Goal: Task Accomplishment & Management: Use online tool/utility

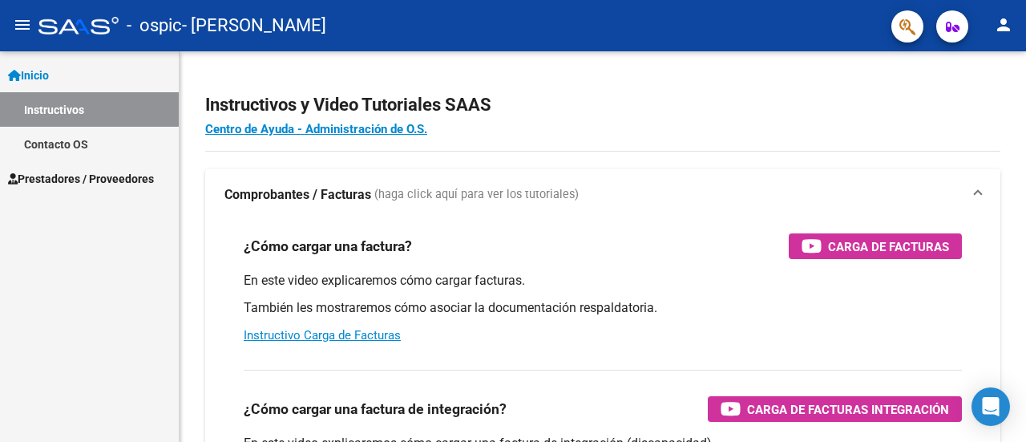
click at [22, 24] on mat-icon "menu" at bounding box center [22, 24] width 19 height 19
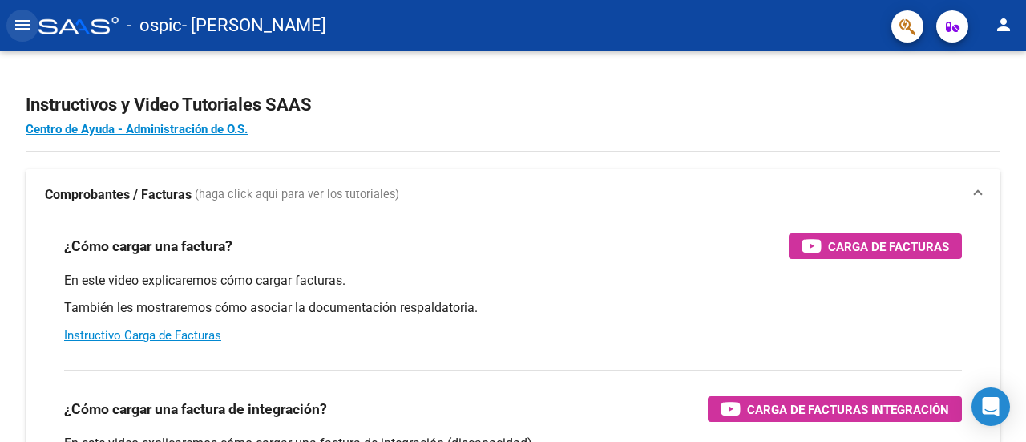
click at [22, 24] on mat-icon "menu" at bounding box center [22, 24] width 19 height 19
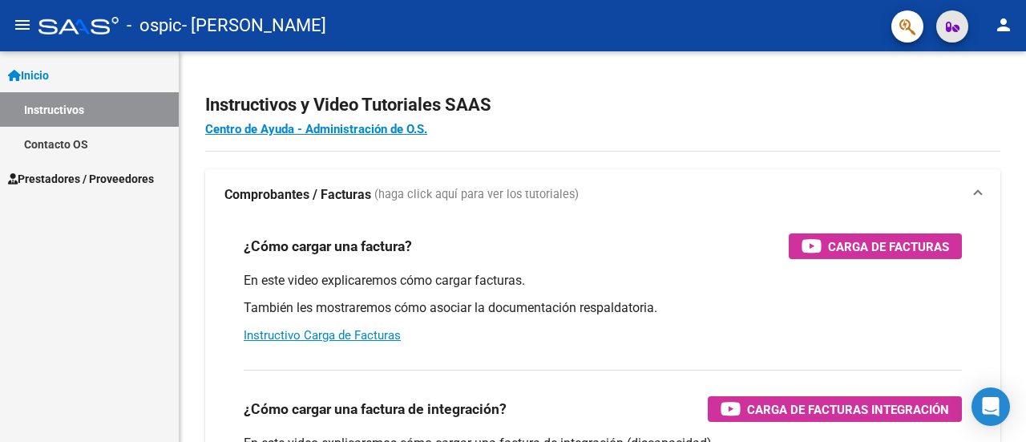
click at [944, 26] on button "button" at bounding box center [952, 26] width 32 height 32
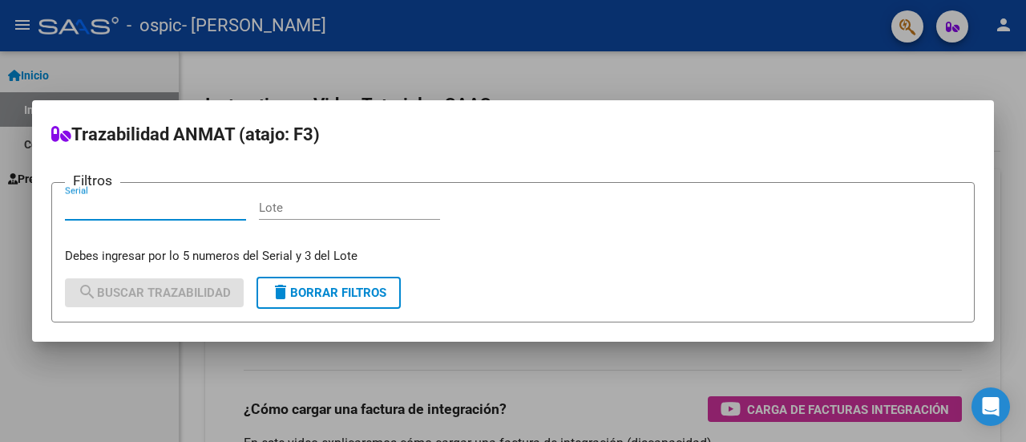
click at [912, 35] on div at bounding box center [513, 221] width 1026 height 442
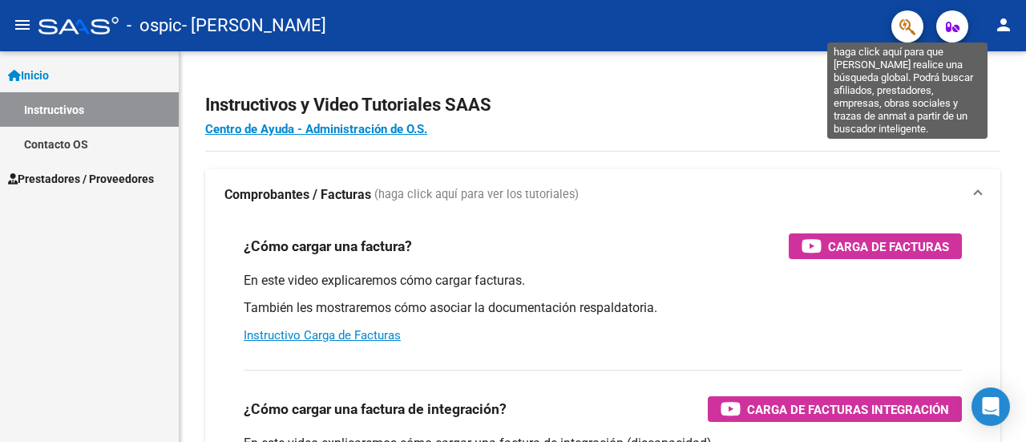
click at [899, 33] on icon "button" at bounding box center [907, 27] width 16 height 18
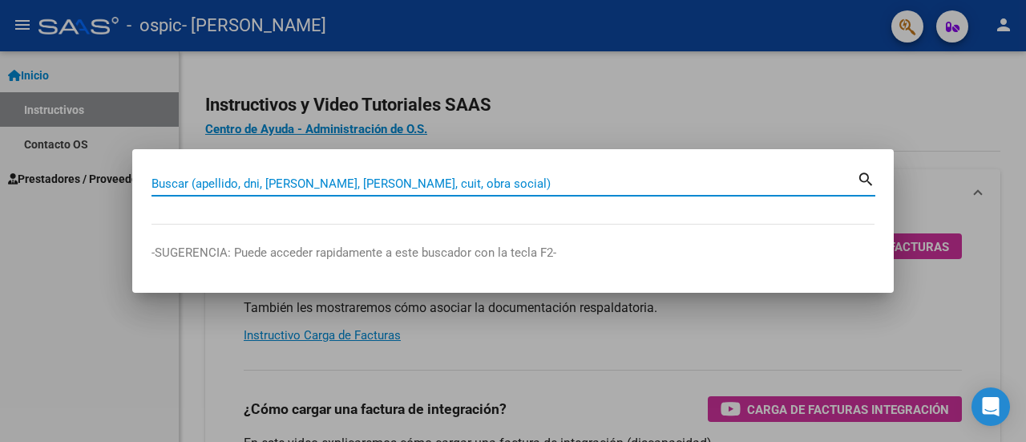
click at [501, 186] on input "Buscar (apellido, dni, cuil, nro traspaso, cuit, obra social)" at bounding box center [504, 183] width 705 height 14
drag, startPoint x: 499, startPoint y: 187, endPoint x: 478, endPoint y: 187, distance: 20.8
click at [478, 187] on input "Buscar (apellido, dni, cuil, nro traspaso, cuit, obra social)" at bounding box center [504, 183] width 705 height 14
paste input "30585412453"
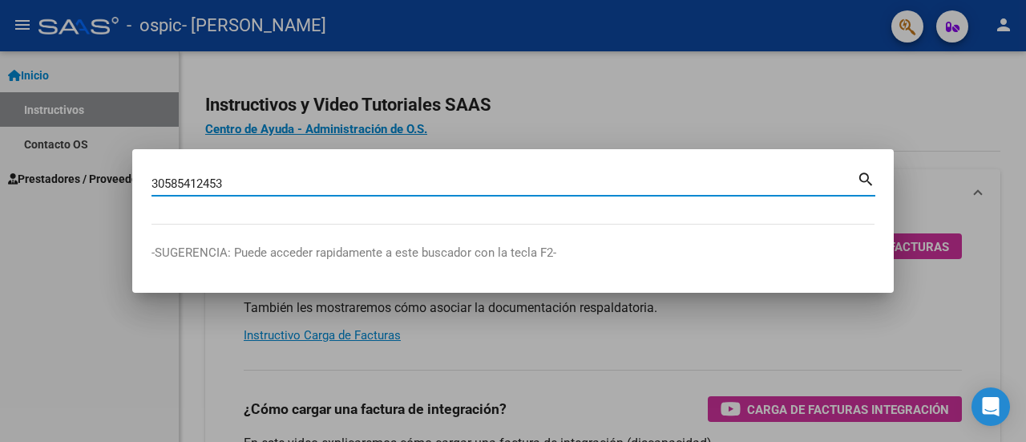
type input "30585412453"
click at [861, 180] on mat-icon "search" at bounding box center [866, 177] width 18 height 19
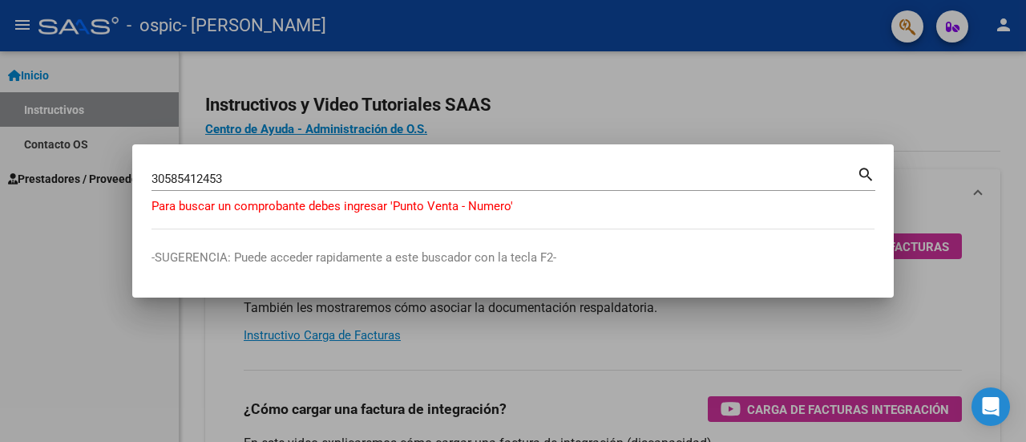
click at [692, 90] on div at bounding box center [513, 221] width 1026 height 442
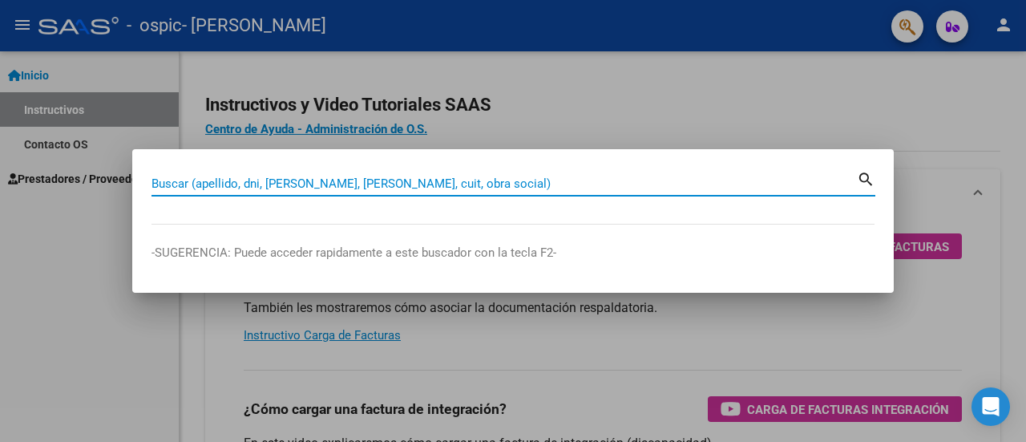
click at [692, 90] on div at bounding box center [513, 221] width 1026 height 442
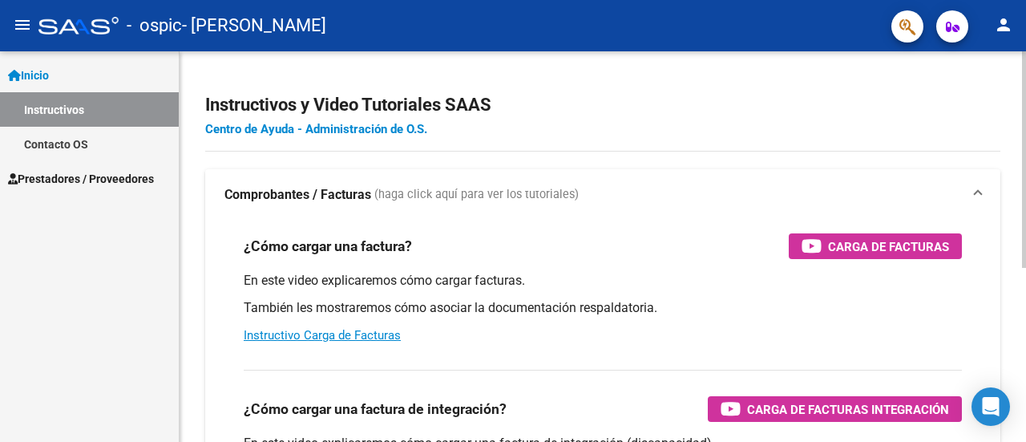
click at [336, 130] on link "Centro de Ayuda - Administración de O.S." at bounding box center [316, 129] width 222 height 14
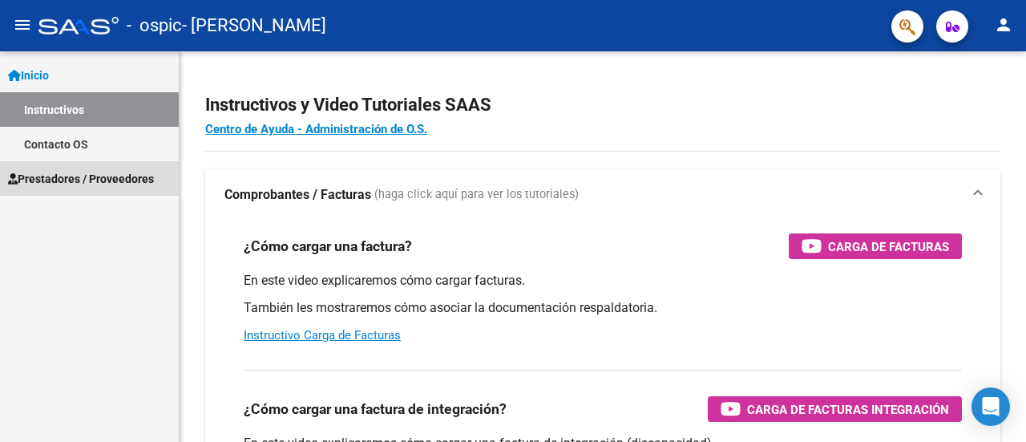
click at [118, 177] on span "Prestadores / Proveedores" at bounding box center [81, 179] width 146 height 18
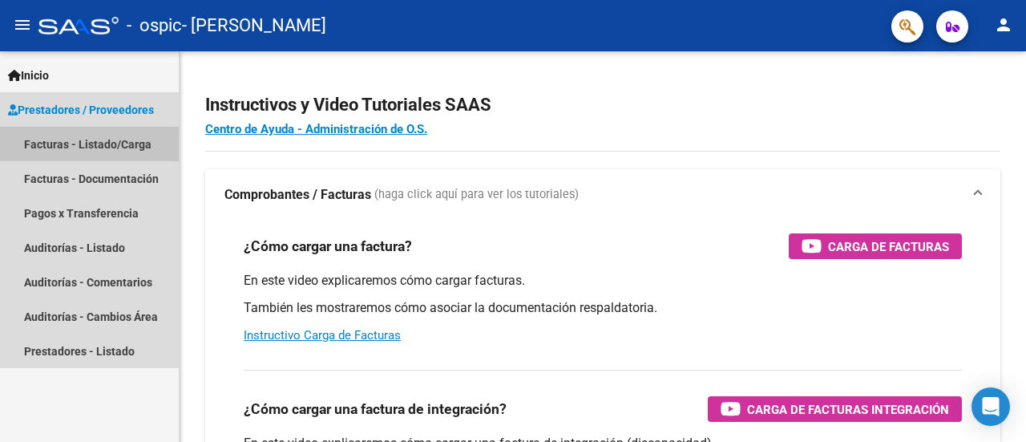
click at [71, 148] on link "Facturas - Listado/Carga" at bounding box center [89, 144] width 179 height 34
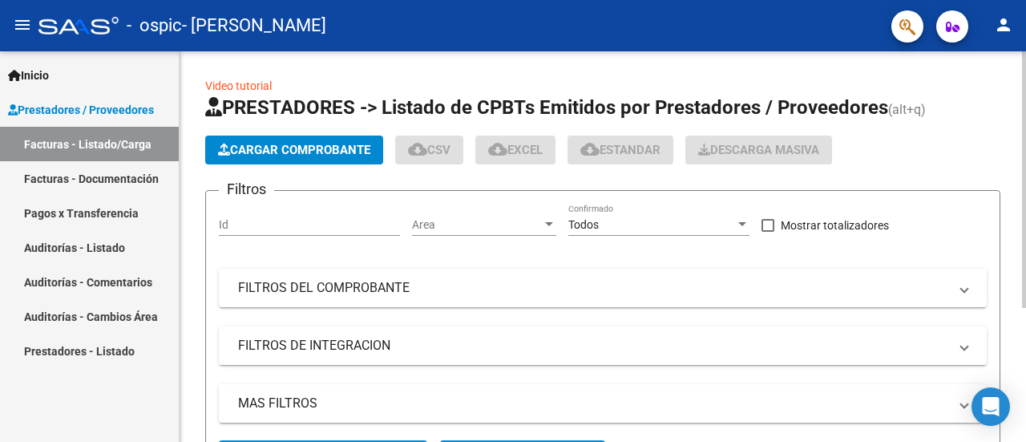
click at [273, 145] on span "Cargar Comprobante" at bounding box center [294, 150] width 152 height 14
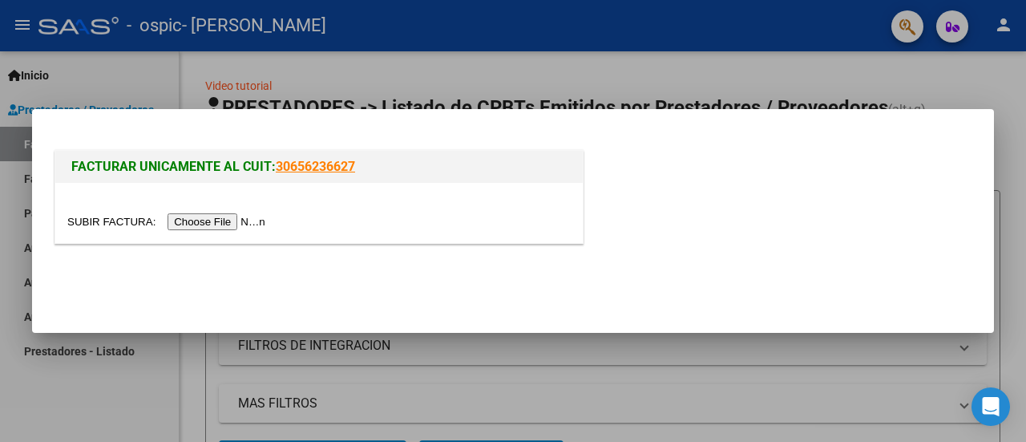
click at [325, 168] on link "30656236627" at bounding box center [315, 166] width 79 height 15
click at [314, 91] on div at bounding box center [513, 221] width 1026 height 442
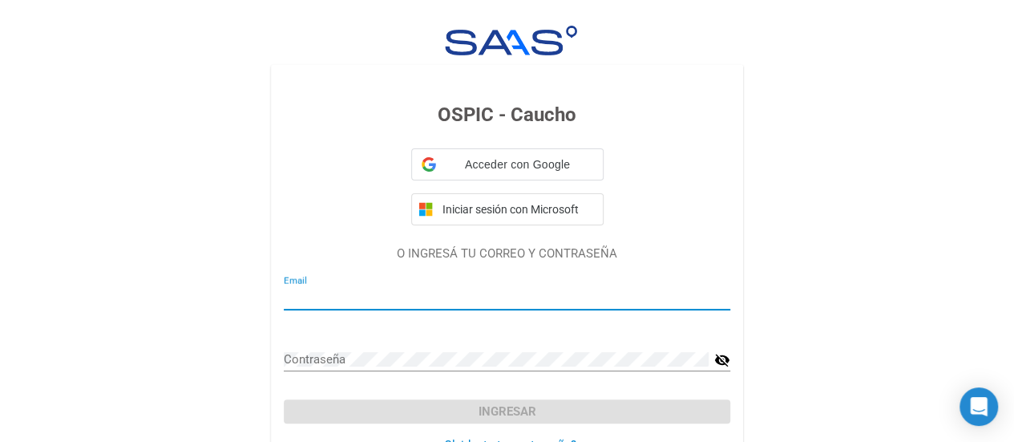
type input "lucianoijia@yahoo.com.ar"
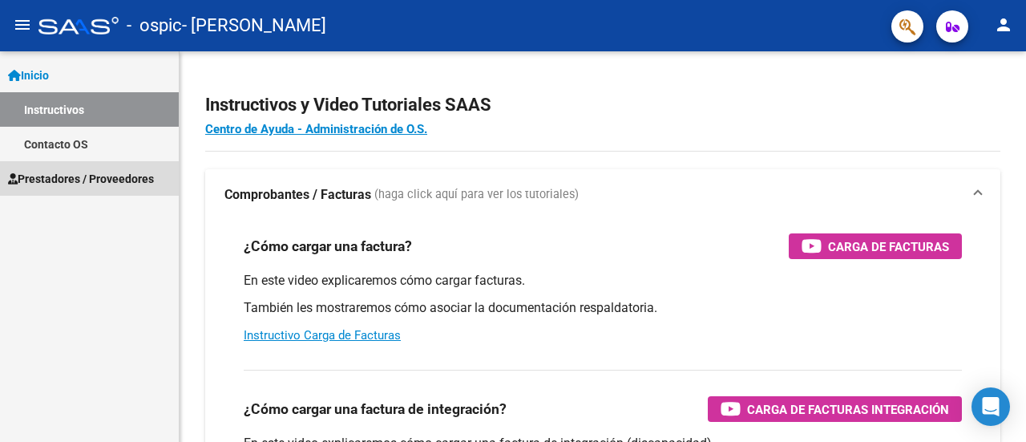
click at [64, 178] on span "Prestadores / Proveedores" at bounding box center [81, 179] width 146 height 18
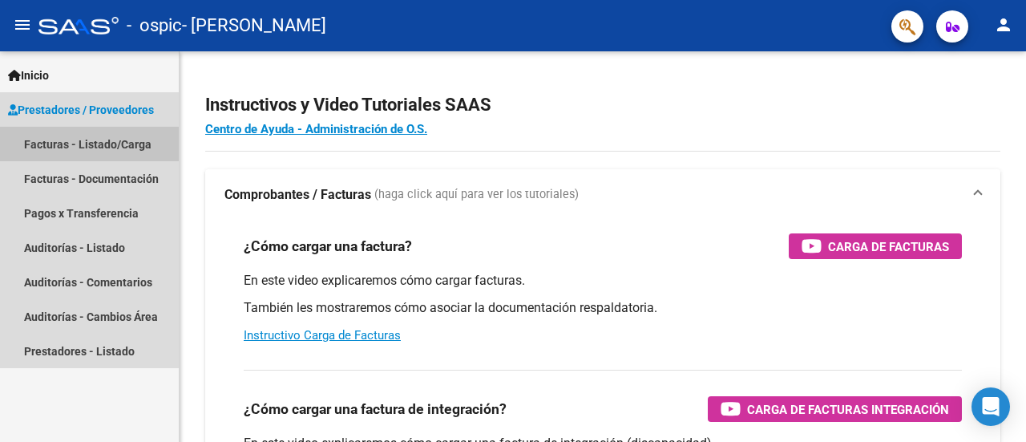
click at [85, 145] on link "Facturas - Listado/Carga" at bounding box center [89, 144] width 179 height 34
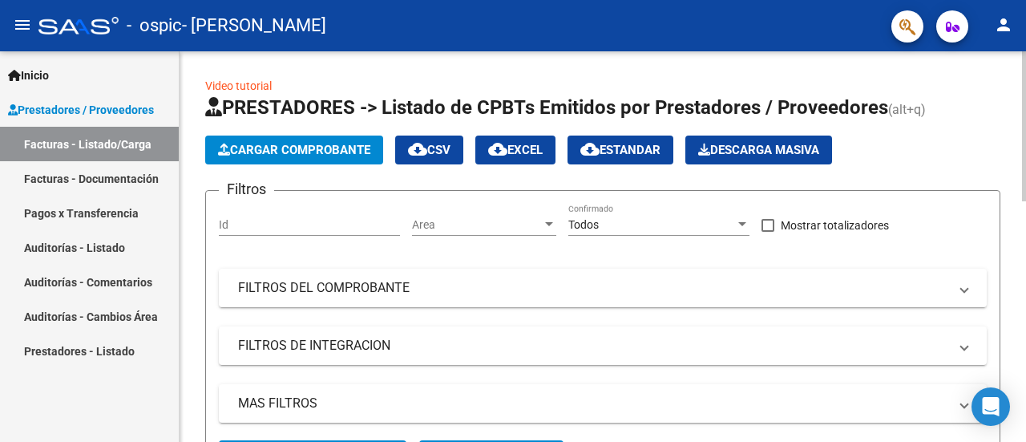
click at [266, 147] on span "Cargar Comprobante" at bounding box center [294, 150] width 152 height 14
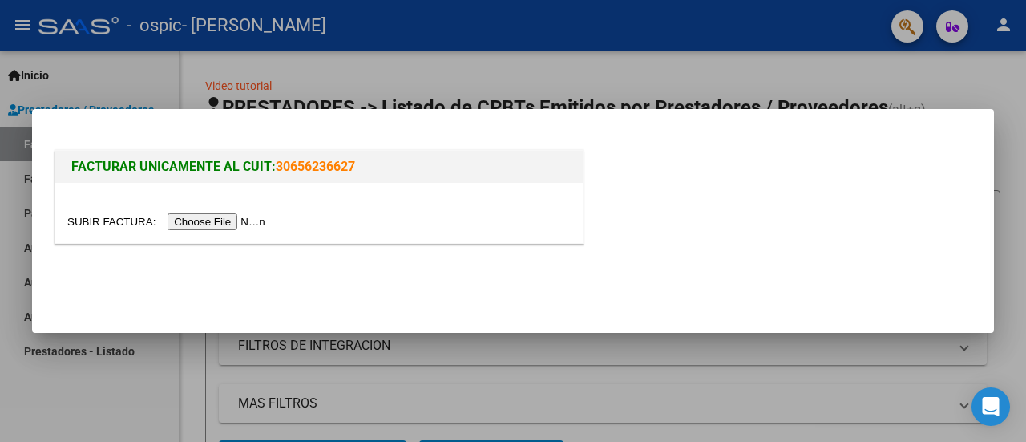
click at [861, 81] on div at bounding box center [513, 221] width 1026 height 442
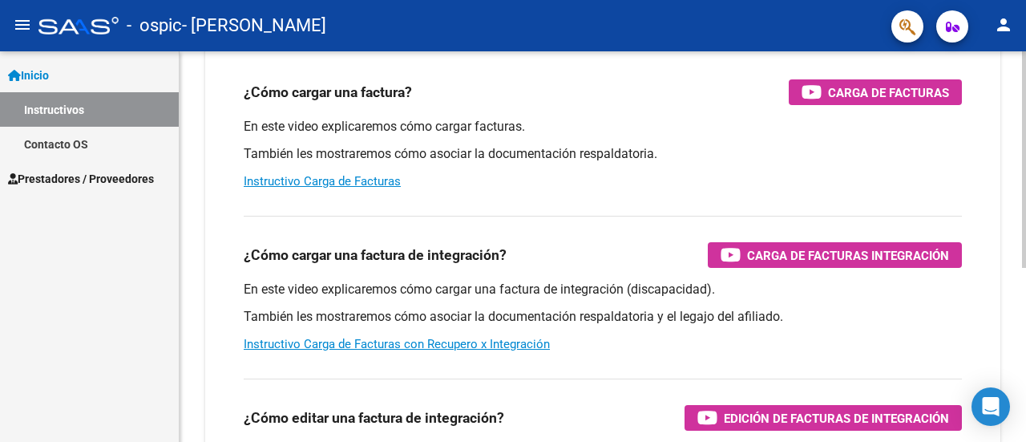
scroll to position [312, 0]
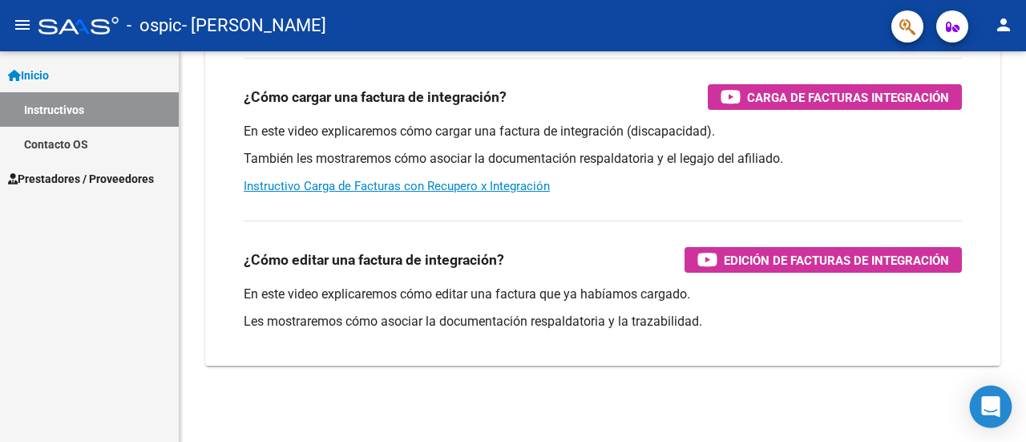
click at [992, 416] on div "Open Intercom Messenger" at bounding box center [991, 407] width 42 height 42
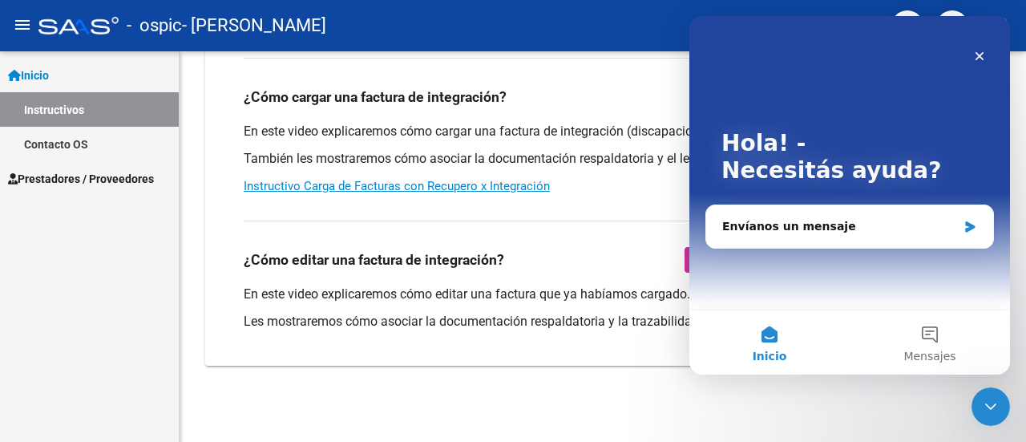
scroll to position [0, 0]
click at [819, 233] on div "Envíanos un mensaje" at bounding box center [839, 226] width 235 height 17
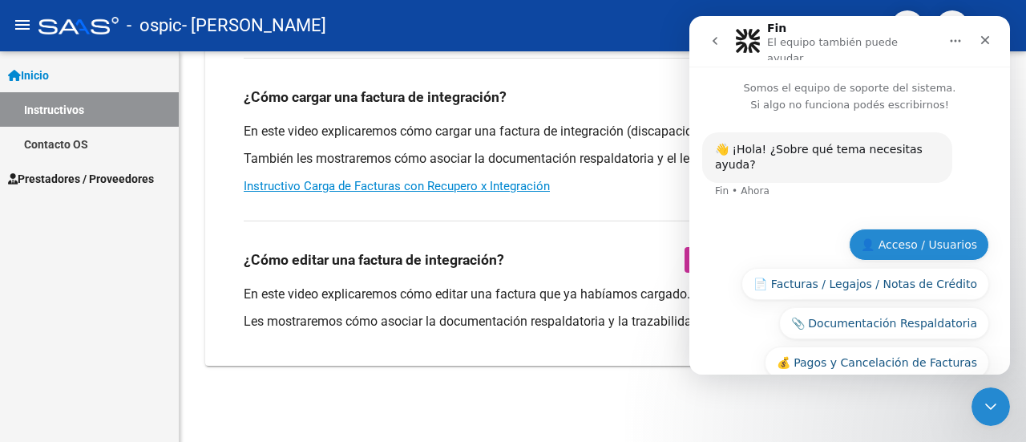
click at [959, 228] on button "👤 Acceso / Usuarios" at bounding box center [919, 244] width 140 height 32
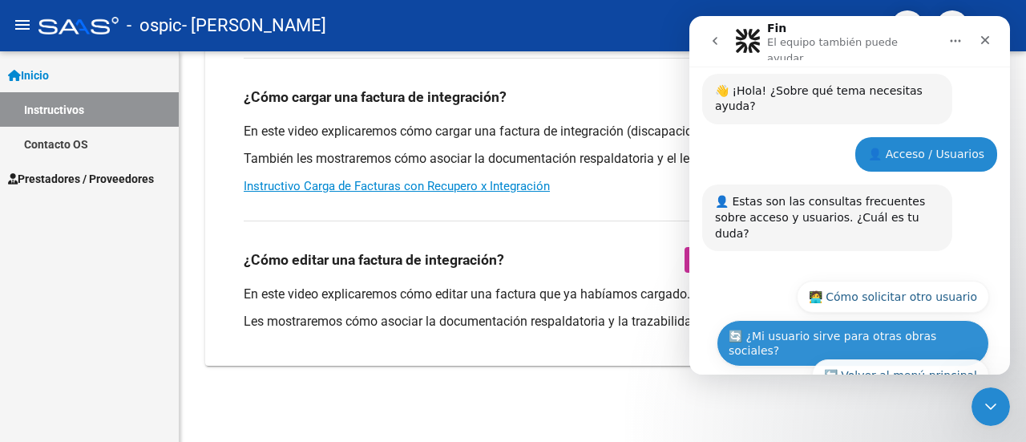
scroll to position [63, 0]
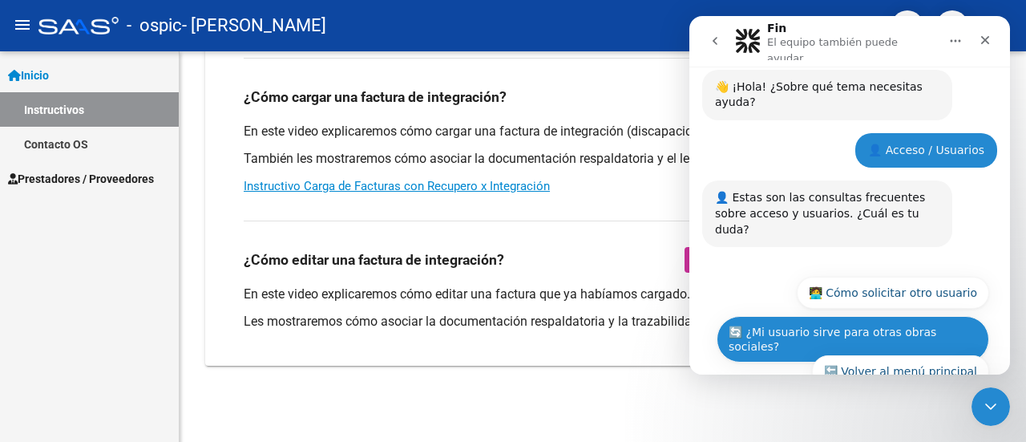
click at [826, 316] on button "🔄 ¿Mi usuario sirve para otras obras sociales?" at bounding box center [853, 339] width 273 height 46
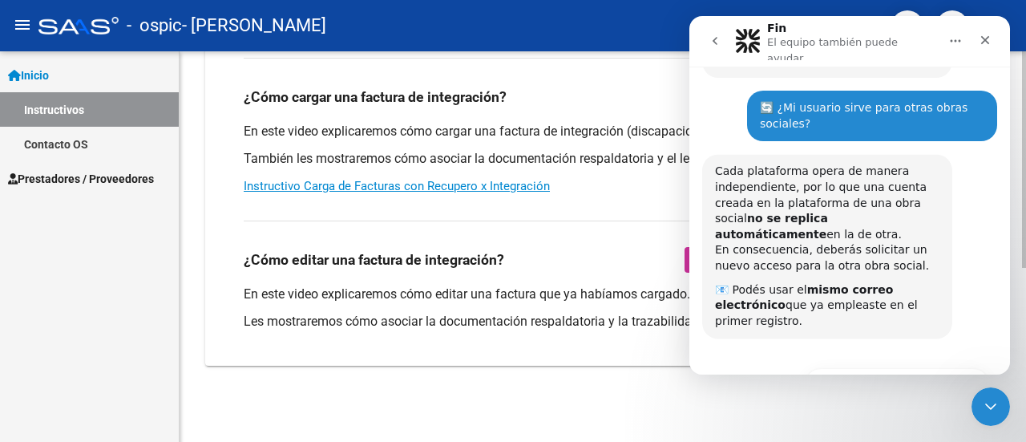
scroll to position [252, 0]
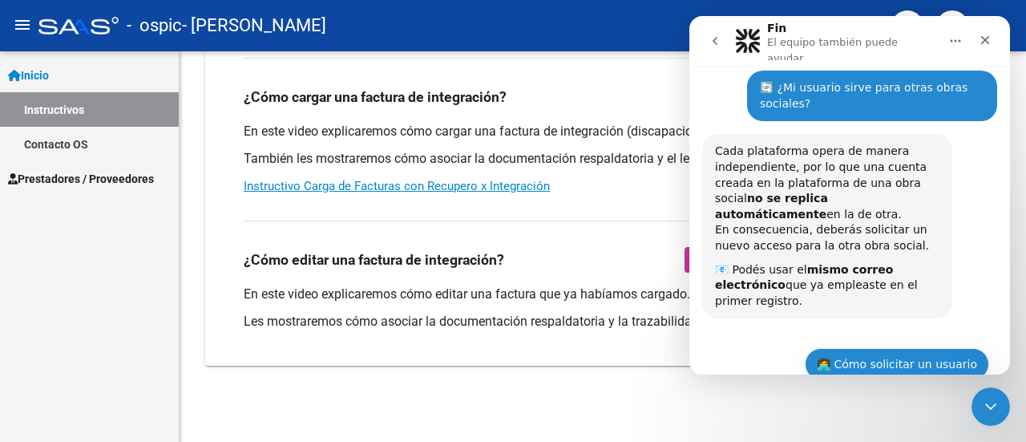
click at [863, 348] on button "🧑‍💻 Cómo solicitar un usuario" at bounding box center [897, 364] width 184 height 32
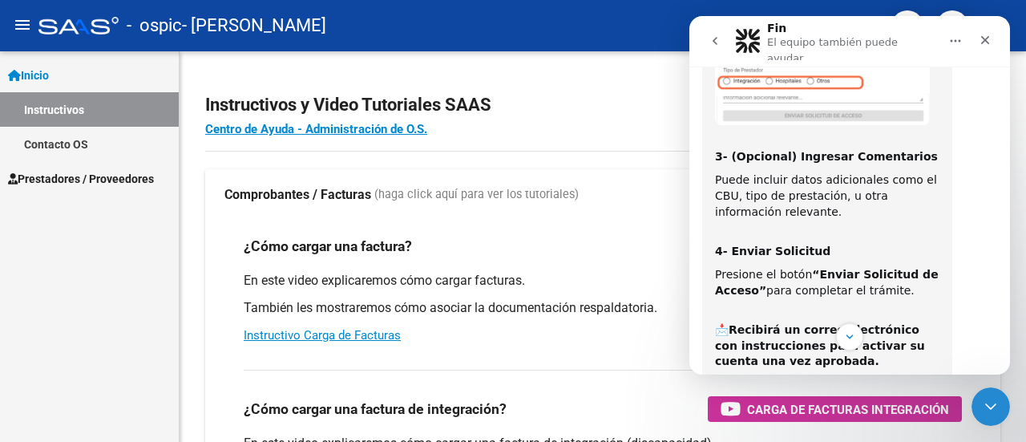
scroll to position [1443, 0]
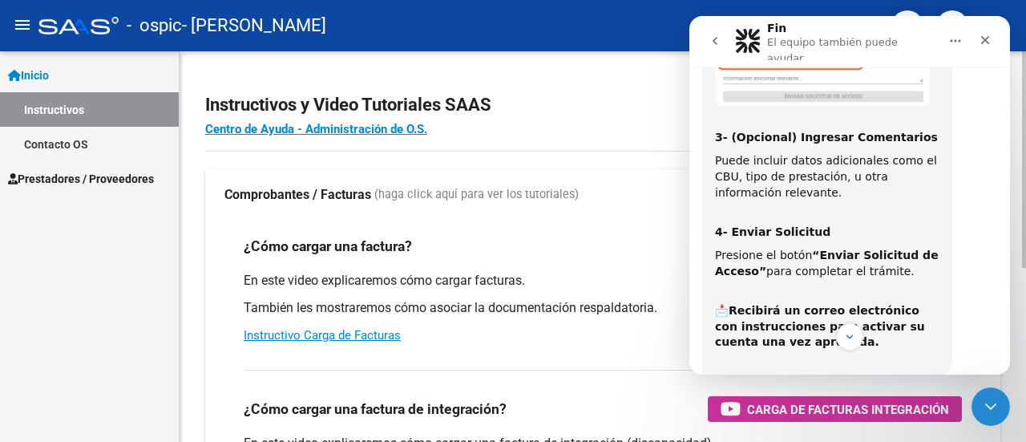
click at [635, 376] on div "¿Cómo cargar una factura de integración? Carga de Facturas Integración En este …" at bounding box center [602, 438] width 757 height 163
click at [989, 34] on icon "Cerrar" at bounding box center [985, 40] width 13 height 13
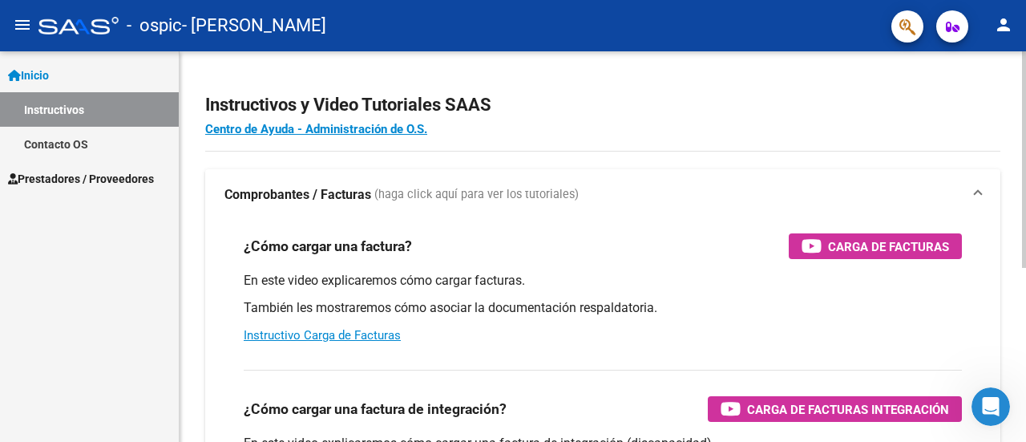
scroll to position [1505, 0]
click at [996, 410] on div "Abrir Intercom Messenger" at bounding box center [988, 404] width 53 height 53
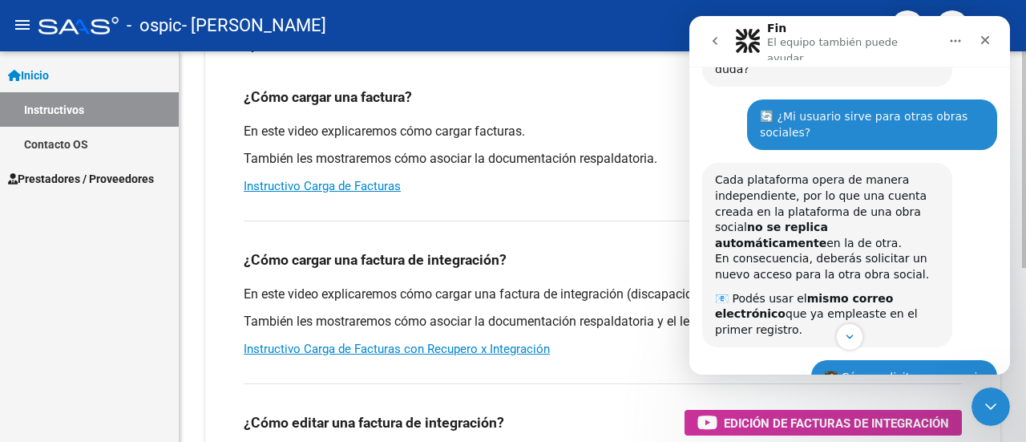
scroll to position [160, 0]
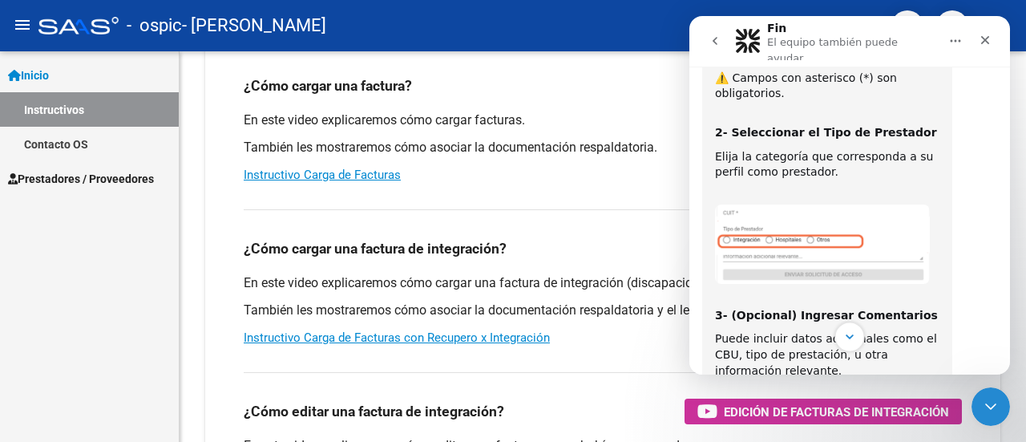
click at [851, 341] on icon "Scroll to bottom" at bounding box center [849, 336] width 14 height 14
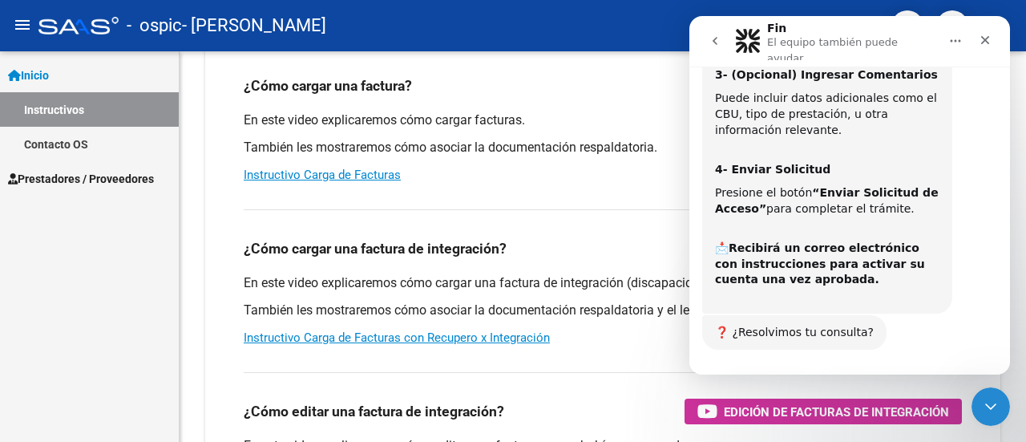
click at [851, 418] on button "🔙 Volver al menú principal" at bounding box center [900, 434] width 177 height 32
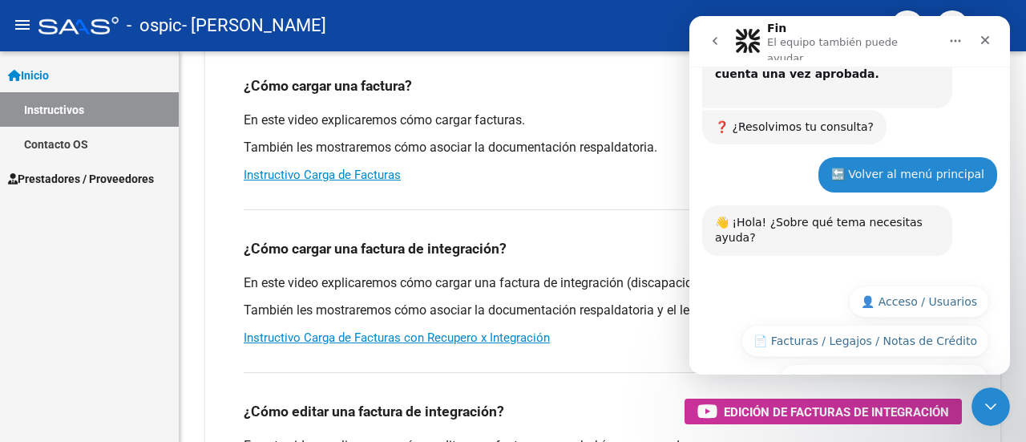
scroll to position [1719, 0]
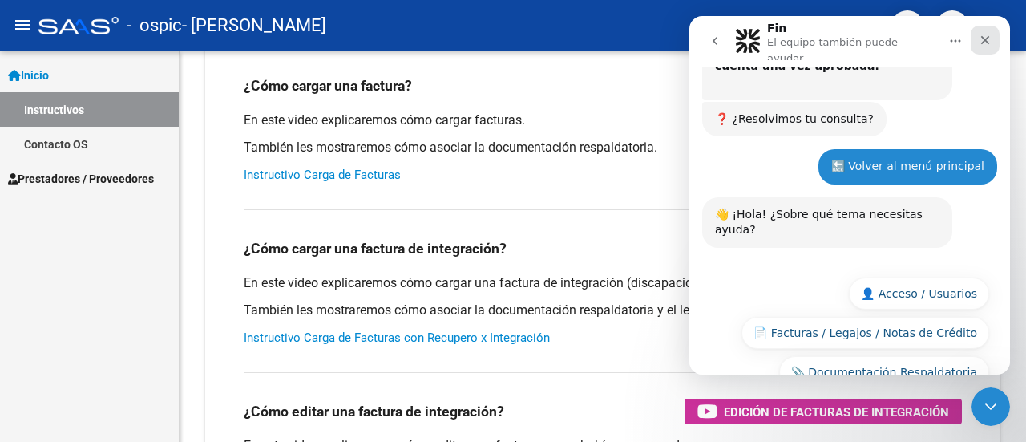
click at [989, 41] on icon "Cerrar" at bounding box center [985, 40] width 13 height 13
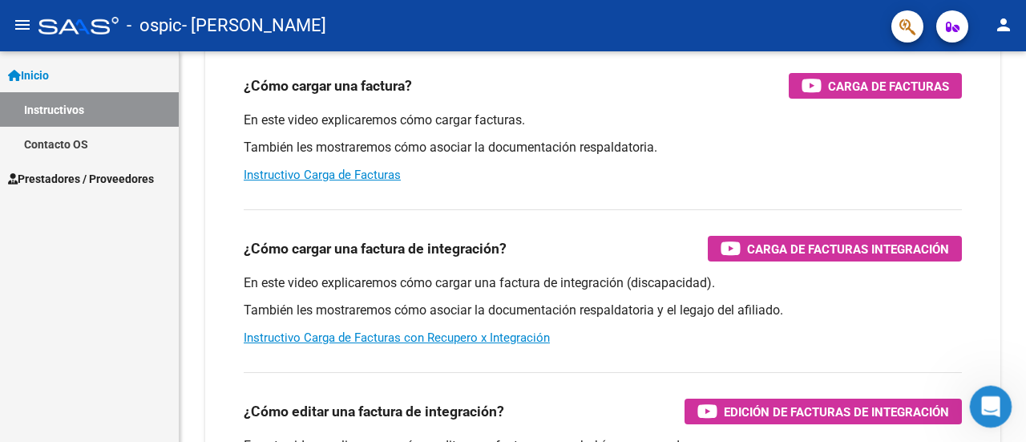
click at [984, 410] on icon "Abrir Intercom Messenger" at bounding box center [989, 404] width 26 height 26
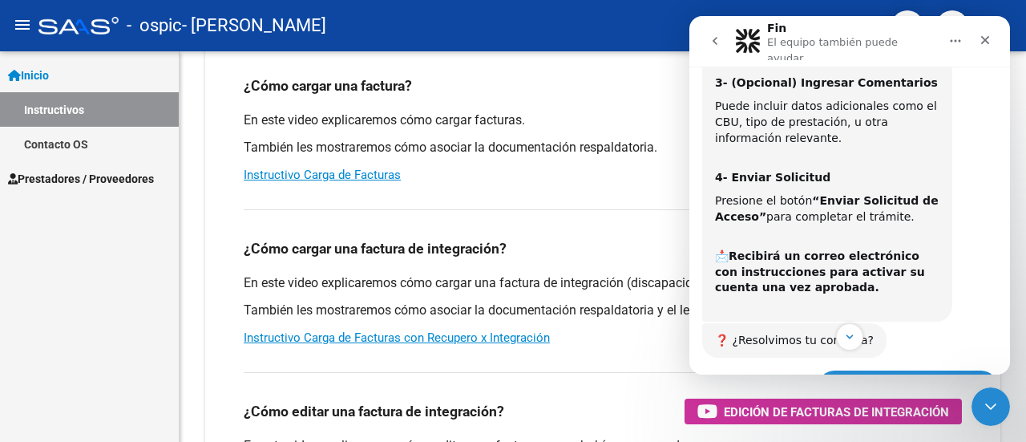
scroll to position [1478, 0]
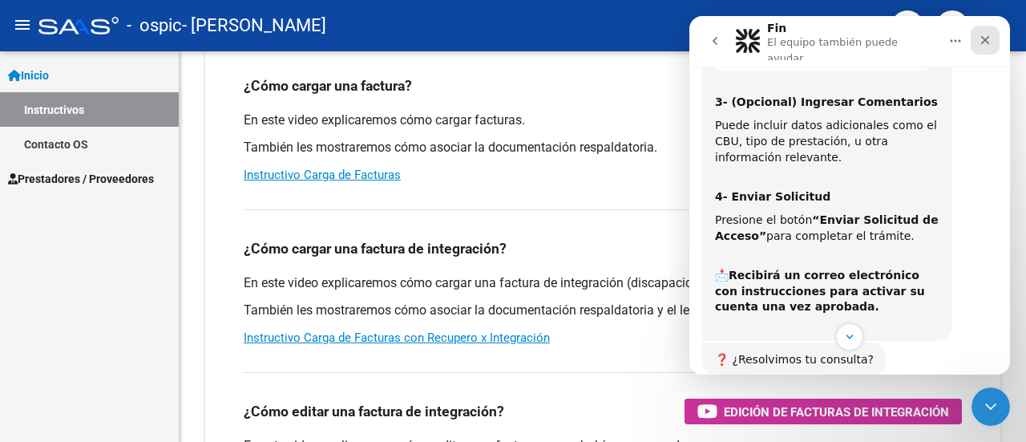
click at [983, 36] on icon "Cerrar" at bounding box center [985, 40] width 9 height 9
